Goal: Task Accomplishment & Management: Use online tool/utility

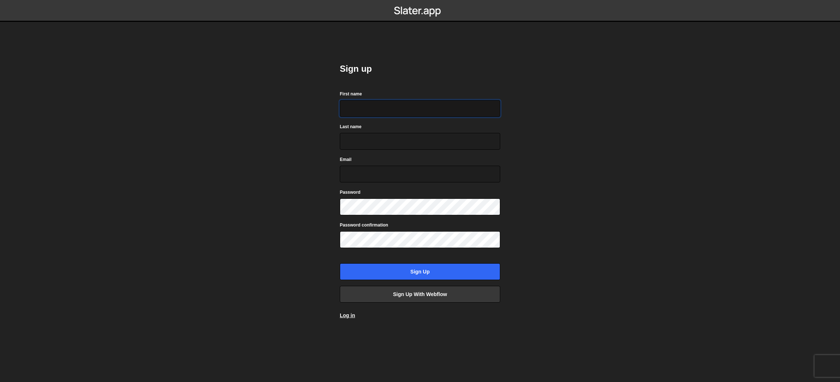
click at [373, 106] on input "First name" at bounding box center [420, 108] width 160 height 17
type input "Katie"
type input "Swanson"
type input "greydogdsgn@gmail.com"
click at [352, 315] on link "Log in" at bounding box center [347, 316] width 15 height 6
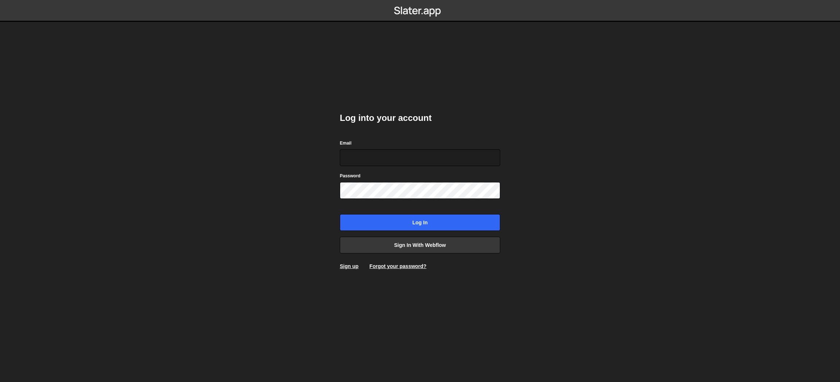
type input "[EMAIL_ADDRESS][DOMAIN_NAME]"
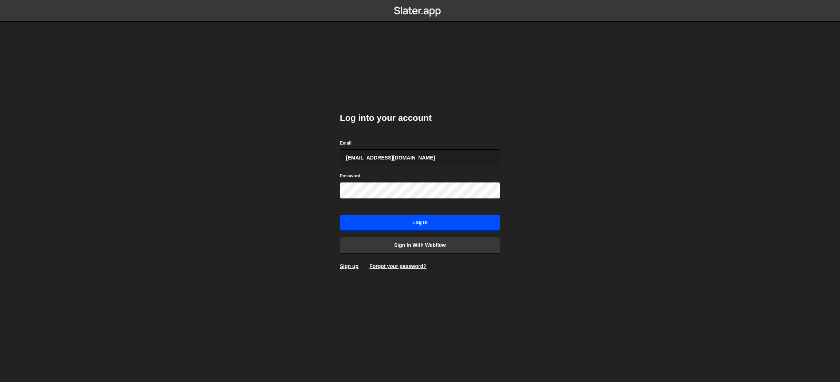
click at [401, 224] on input "Log in" at bounding box center [420, 222] width 160 height 17
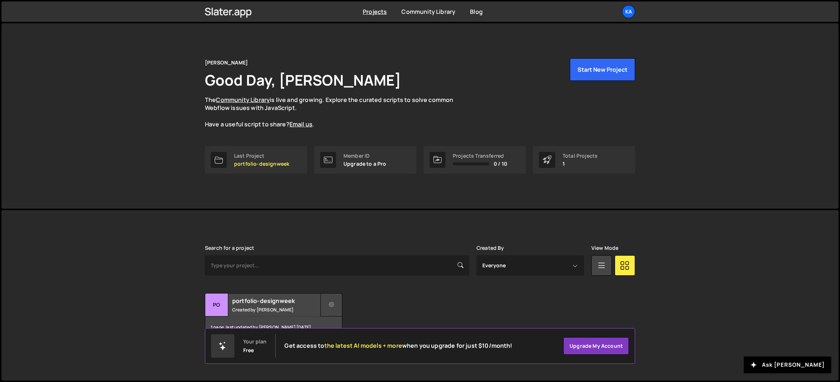
click at [333, 303] on icon at bounding box center [331, 304] width 5 height 7
click at [338, 347] on link "Delete Project" at bounding box center [364, 346] width 87 height 12
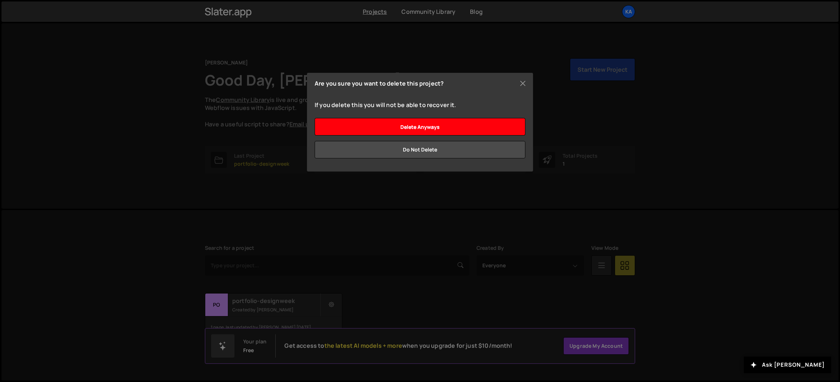
click at [446, 129] on input "Delete anyways" at bounding box center [419, 126] width 211 height 17
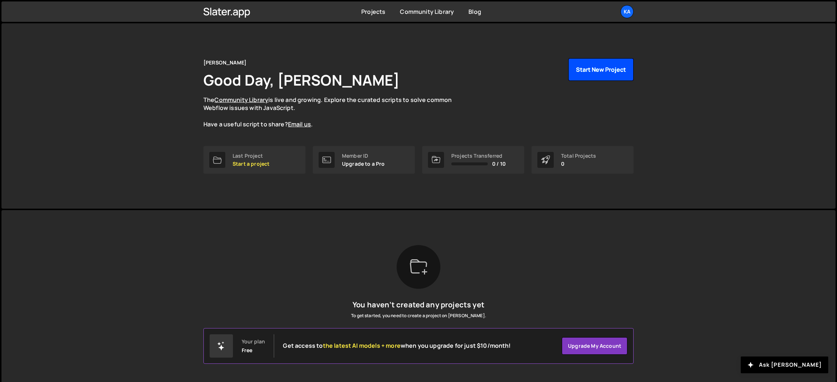
click at [615, 66] on button "Start New Project" at bounding box center [600, 69] width 65 height 23
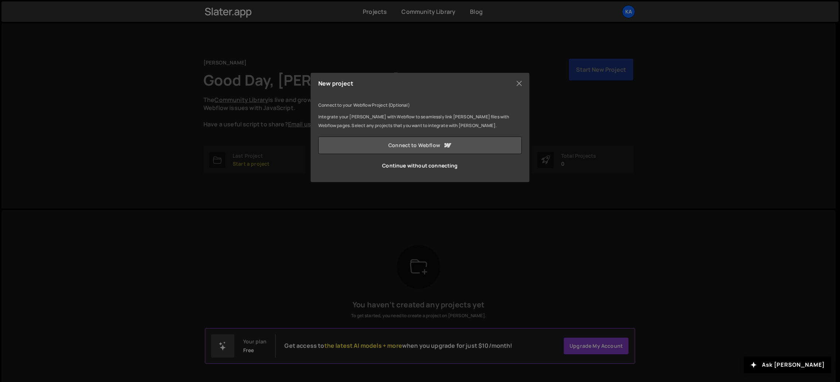
click at [435, 145] on link "Connect to Webflow" at bounding box center [419, 145] width 203 height 17
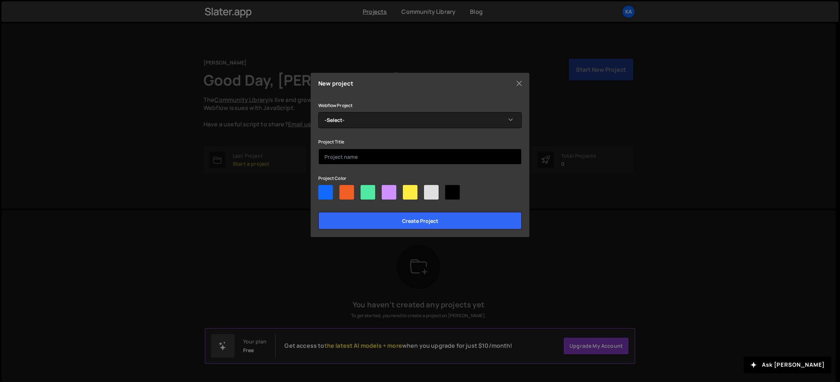
click at [378, 161] on input "text" at bounding box center [419, 157] width 203 height 16
type input "portfolio"
click at [411, 195] on div at bounding box center [410, 192] width 15 height 15
click at [407, 190] on input"] "radio" at bounding box center [405, 187] width 5 height 5
radio input"] "true"
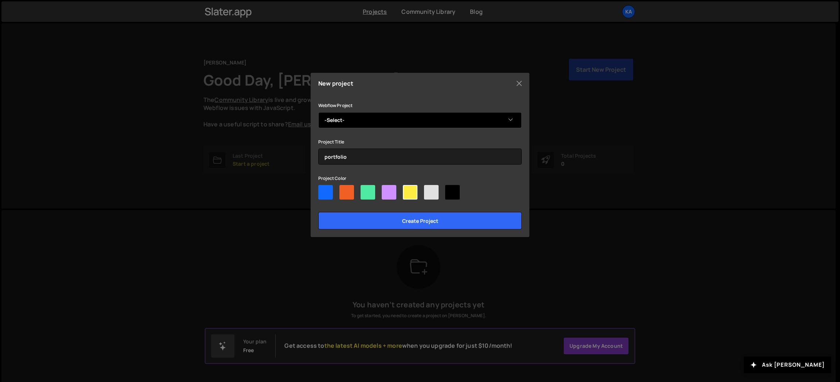
click at [492, 118] on select "-Select- Hi, I'm Katie" at bounding box center [419, 120] width 203 height 16
select select "6876e78ff494090d35badd5e"
click at [318, 112] on select "-Select- Hi, I'm Katie" at bounding box center [419, 120] width 203 height 16
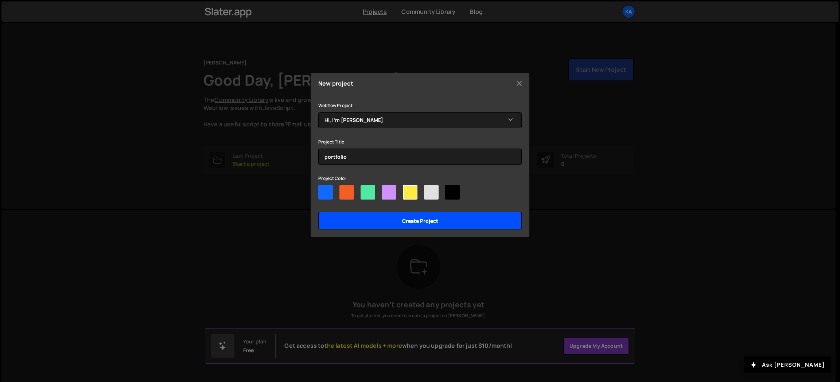
click at [443, 222] on input "Create project" at bounding box center [419, 220] width 203 height 17
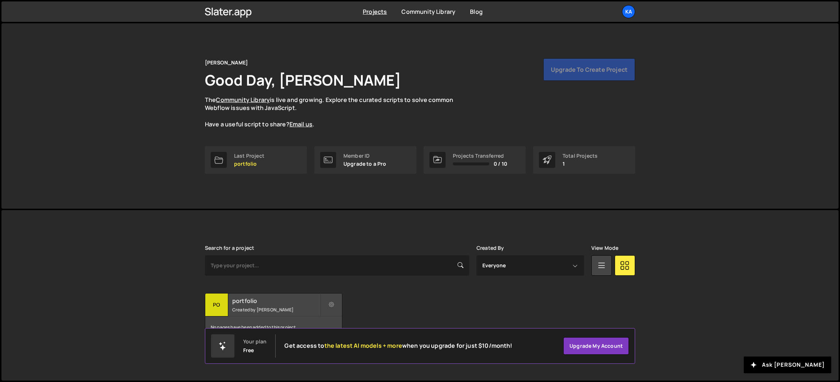
click at [255, 305] on div "portfolio Created by [PERSON_NAME]" at bounding box center [273, 305] width 137 height 23
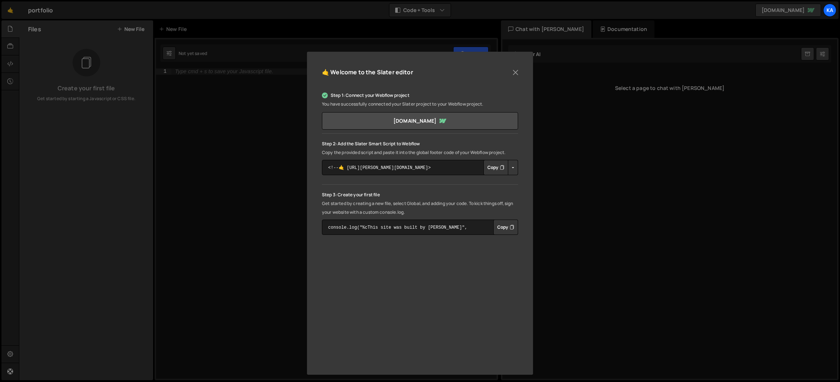
scroll to position [33, 0]
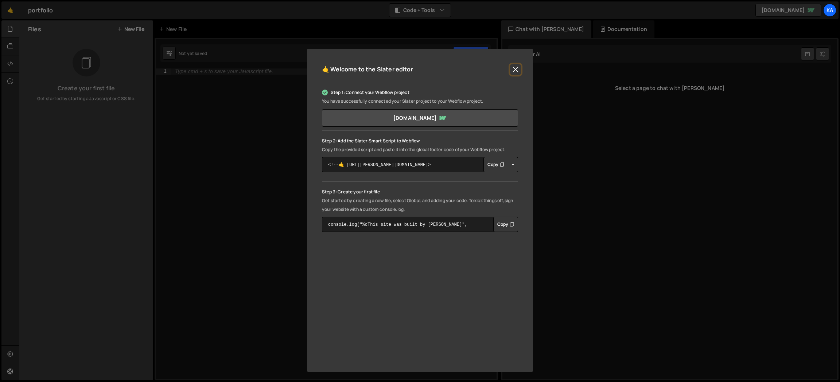
click at [512, 71] on button "Close" at bounding box center [515, 69] width 11 height 11
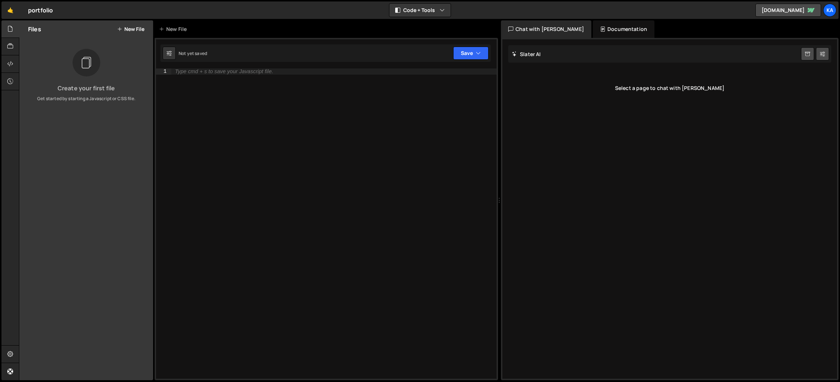
click at [214, 80] on div "Type cmd + s to save your Javascript file." at bounding box center [333, 230] width 325 height 323
click at [133, 29] on button "New File" at bounding box center [130, 29] width 27 height 6
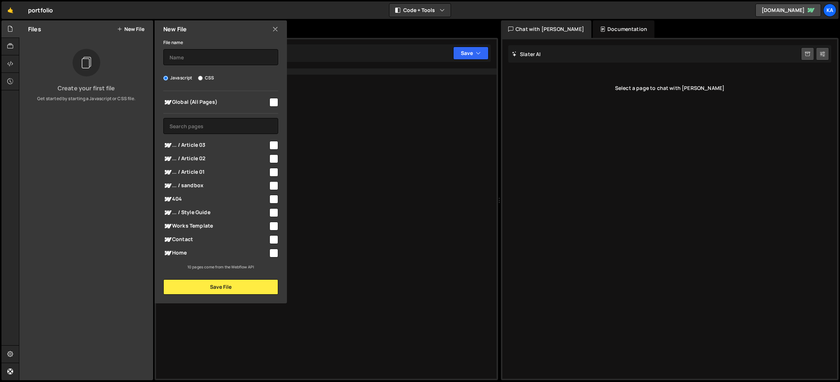
click at [274, 102] on input "checkbox" at bounding box center [273, 102] width 9 height 9
checkbox input "true"
click at [194, 57] on input "text" at bounding box center [220, 57] width 115 height 16
type input "one-page-navigation"
click at [239, 286] on button "Save File" at bounding box center [220, 287] width 115 height 15
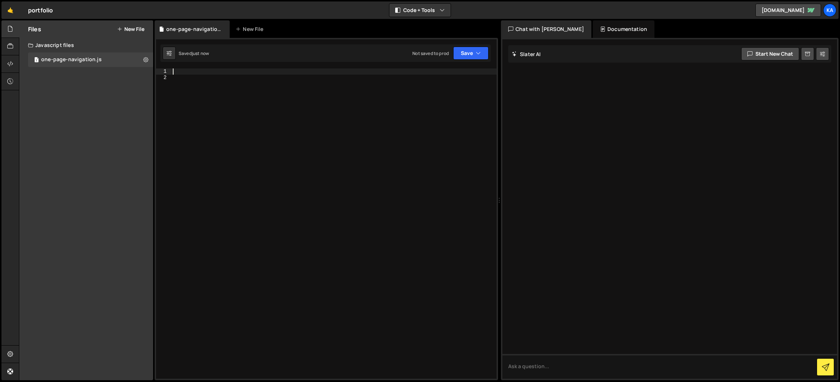
click at [175, 71] on div at bounding box center [333, 230] width 325 height 323
paste textarea "});"
type textarea "});"
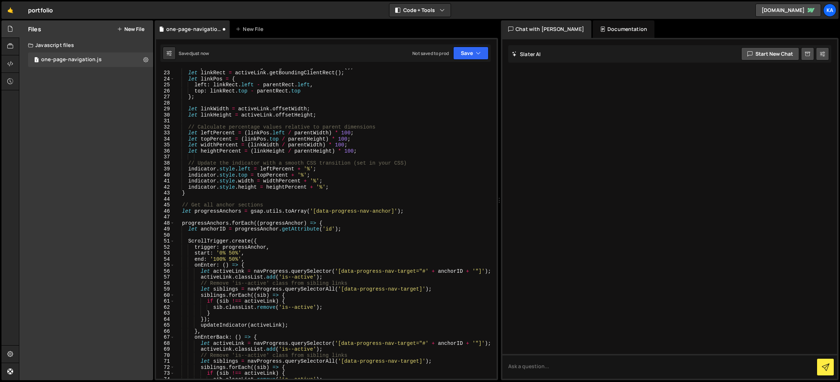
scroll to position [0, 0]
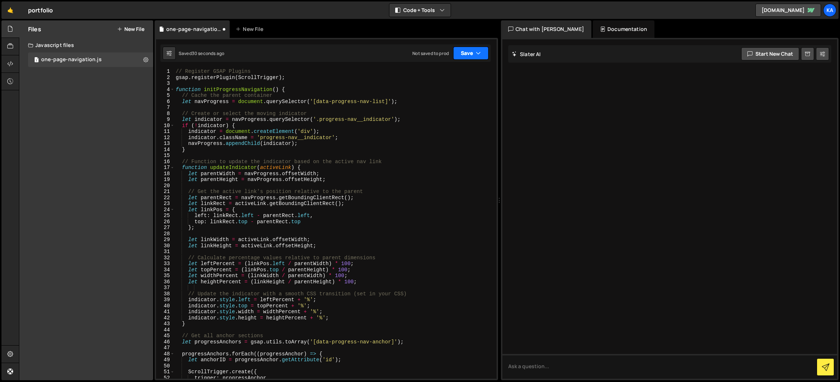
click at [476, 54] on icon "button" at bounding box center [478, 53] width 5 height 7
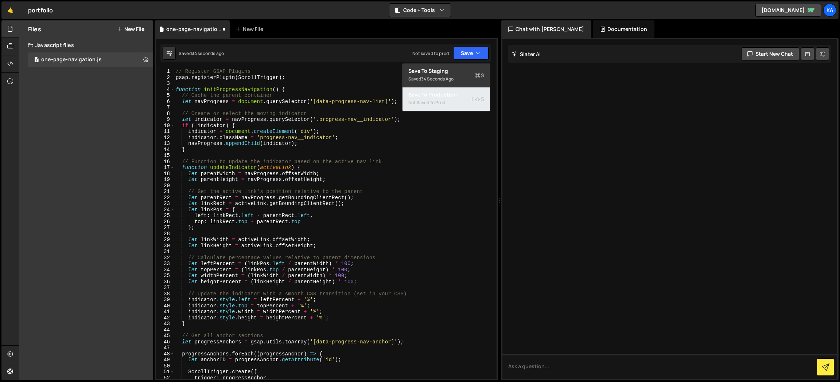
click at [427, 98] on div "Not saved to prod" at bounding box center [446, 102] width 76 height 9
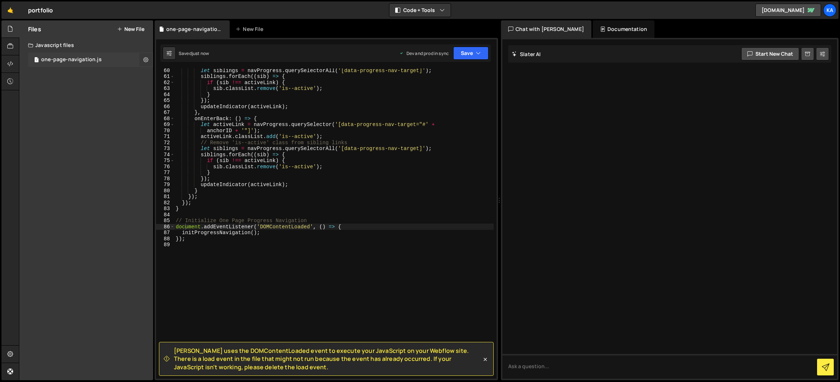
click at [146, 61] on icon at bounding box center [145, 59] width 5 height 7
click at [185, 61] on button "Copy share link" at bounding box center [190, 60] width 71 height 15
click at [69, 62] on div "one-page-navigation.js" at bounding box center [71, 59] width 60 height 7
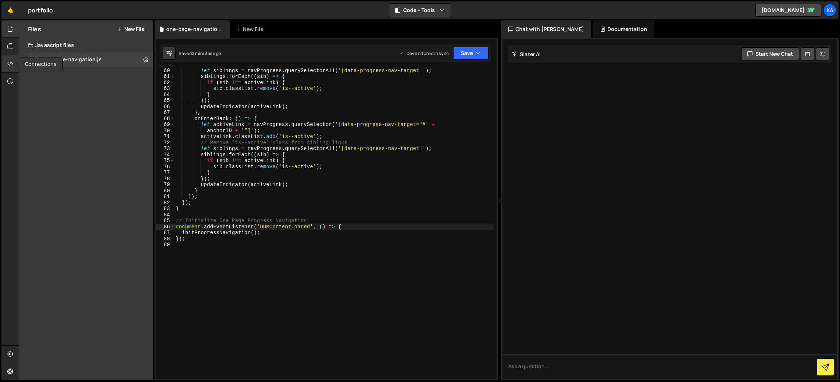
click at [10, 64] on icon at bounding box center [10, 64] width 6 height 8
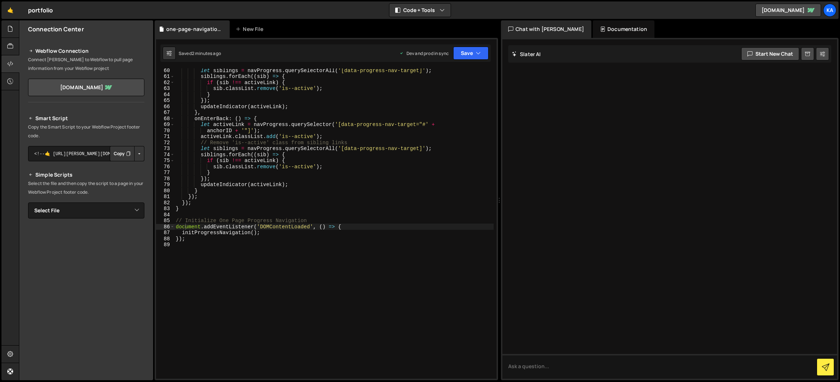
click at [120, 155] on button "Copy" at bounding box center [122, 153] width 25 height 15
click at [134, 211] on select "Select File one-page-navigation.js" at bounding box center [86, 211] width 116 height 16
select select "45215"
click at [28, 203] on select "Select File one-page-navigation.js" at bounding box center [86, 211] width 116 height 16
click at [117, 236] on button "Copy" at bounding box center [122, 235] width 25 height 15
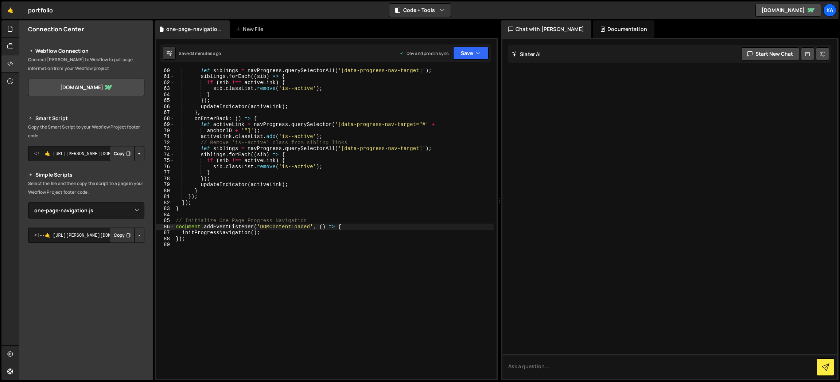
click at [137, 235] on button "Button group with nested dropdown" at bounding box center [139, 235] width 10 height 15
click at [124, 258] on link "Copy Production js" at bounding box center [113, 259] width 60 height 10
click at [116, 235] on button "Copy" at bounding box center [122, 235] width 25 height 15
click at [442, 12] on icon "button" at bounding box center [441, 10] width 5 height 7
click at [430, 25] on button "Code Only" at bounding box center [420, 26] width 61 height 13
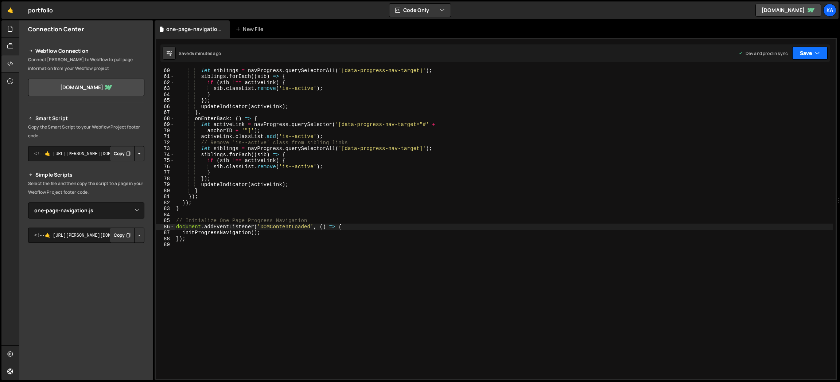
click at [814, 51] on icon "button" at bounding box center [816, 53] width 5 height 7
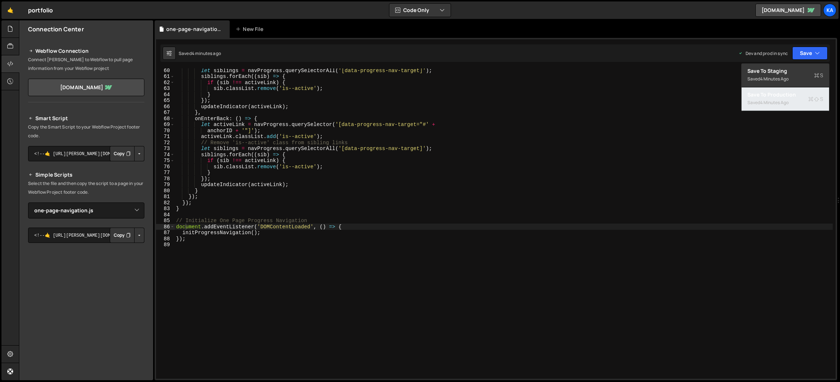
click at [788, 100] on div "4 minutes ago" at bounding box center [774, 102] width 28 height 6
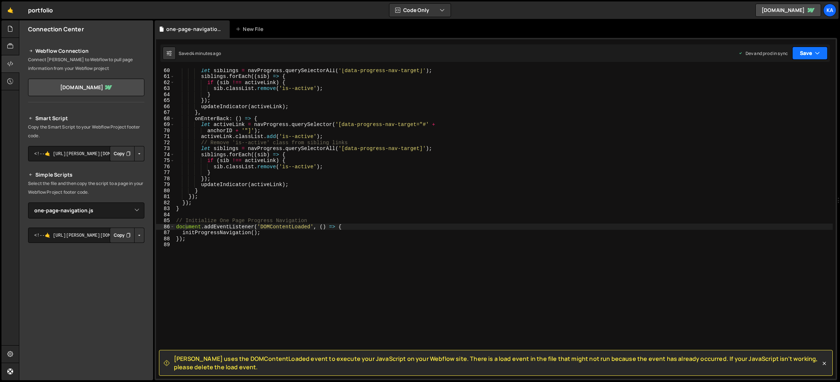
click at [817, 53] on icon "button" at bounding box center [816, 53] width 5 height 7
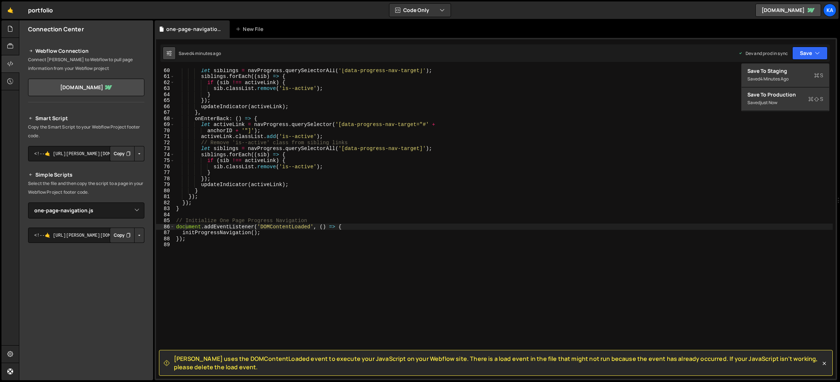
drag, startPoint x: 166, startPoint y: 51, endPoint x: 168, endPoint y: 55, distance: 4.6
click at [166, 52] on button at bounding box center [169, 53] width 13 height 13
select select "editor"
select select "ace/theme/monokai"
type input "14"
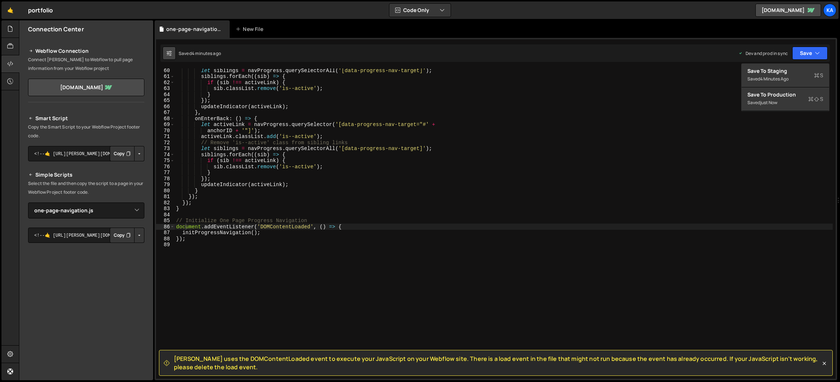
checkbox input "true"
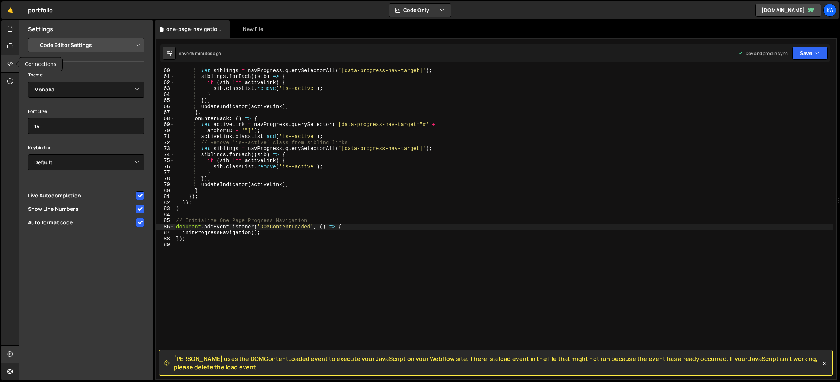
click at [11, 64] on icon at bounding box center [10, 64] width 6 height 8
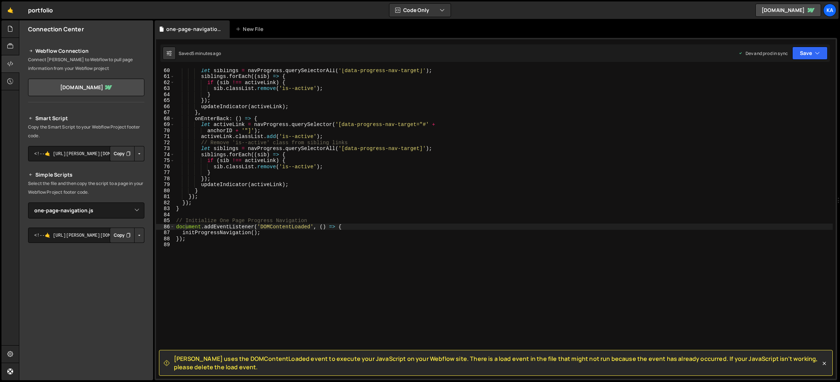
scroll to position [332, 0]
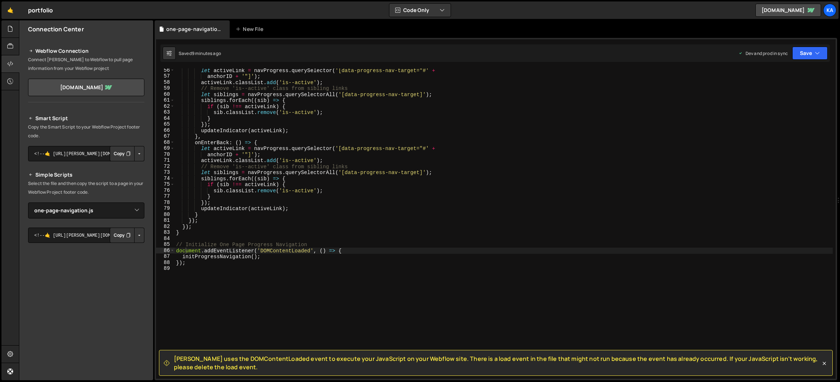
click at [116, 156] on button "Copy" at bounding box center [122, 153] width 25 height 15
click at [817, 54] on icon "button" at bounding box center [816, 53] width 5 height 7
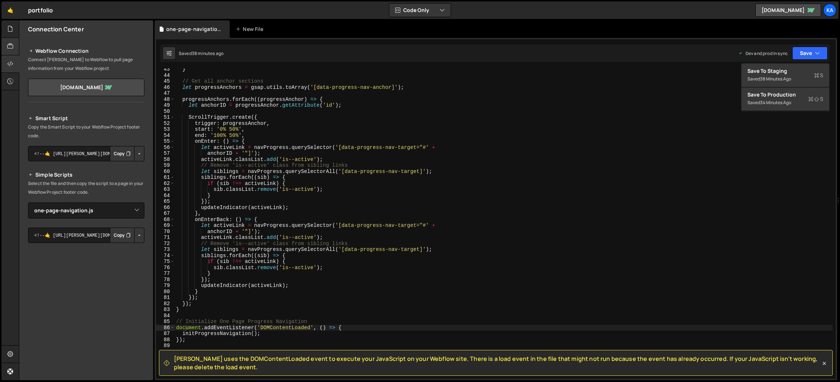
scroll to position [0, 0]
